Goal: Complete application form

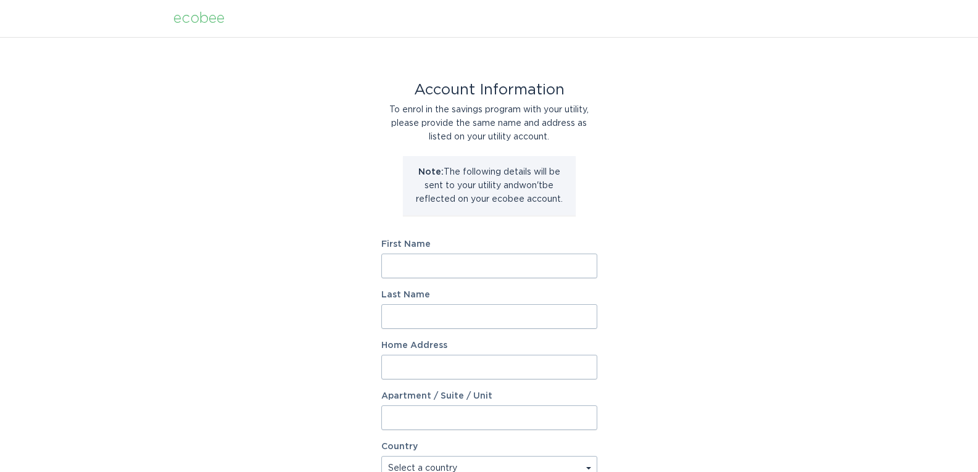
click at [497, 263] on input "First Name" at bounding box center [489, 265] width 216 height 25
type input "[PERSON_NAME]"
type input "[STREET_ADDRESS]"
select select "US"
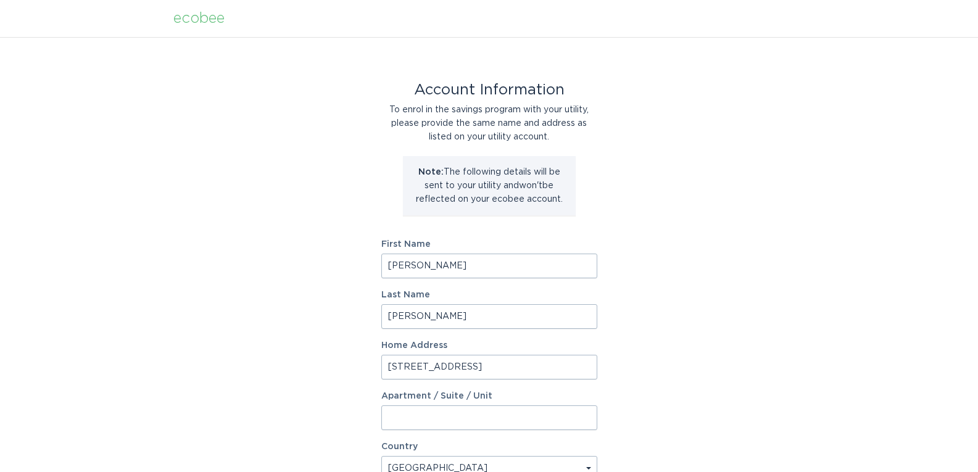
type input "[PERSON_NAME]"
type input "20735"
select select "MD"
click at [753, 257] on div "Account Information To enrol in the savings program with your utility, please p…" at bounding box center [489, 378] width 978 height 682
click at [426, 263] on input "[PERSON_NAME]" at bounding box center [489, 265] width 216 height 25
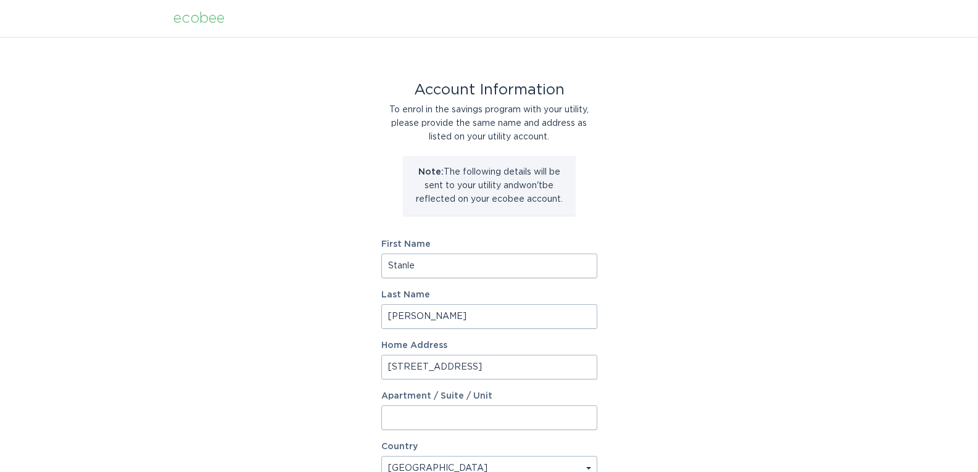
type input "[PERSON_NAME]"
click at [434, 316] on input "[PERSON_NAME]" at bounding box center [489, 316] width 216 height 25
click at [443, 313] on input "[PERSON_NAME]" at bounding box center [489, 316] width 216 height 25
type input "[PERSON_NAME]"
click at [844, 293] on div "Account Information To enrol in the savings program with your utility, please p…" at bounding box center [489, 378] width 978 height 682
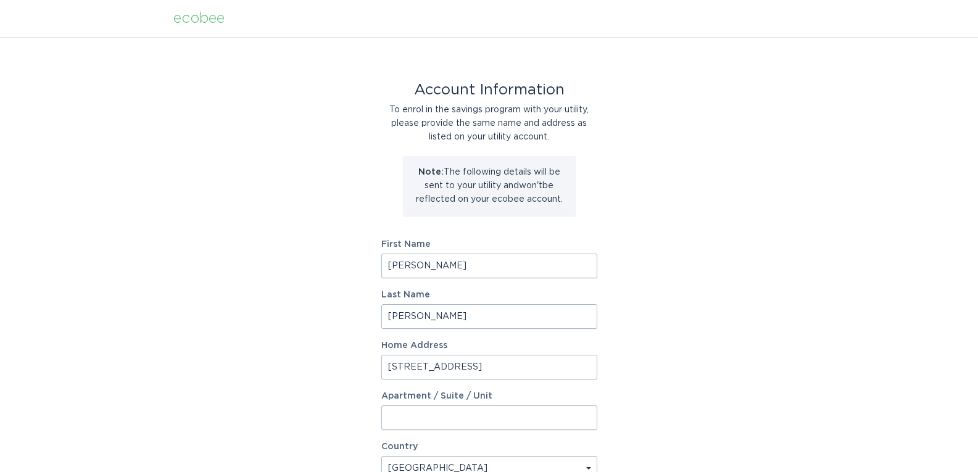
click at [479, 372] on input "[STREET_ADDRESS]" at bounding box center [489, 367] width 216 height 25
type input "[STREET_ADDRESS]"
click at [777, 326] on div "Account Information To enrol in the savings program with your utility, please p…" at bounding box center [489, 378] width 978 height 682
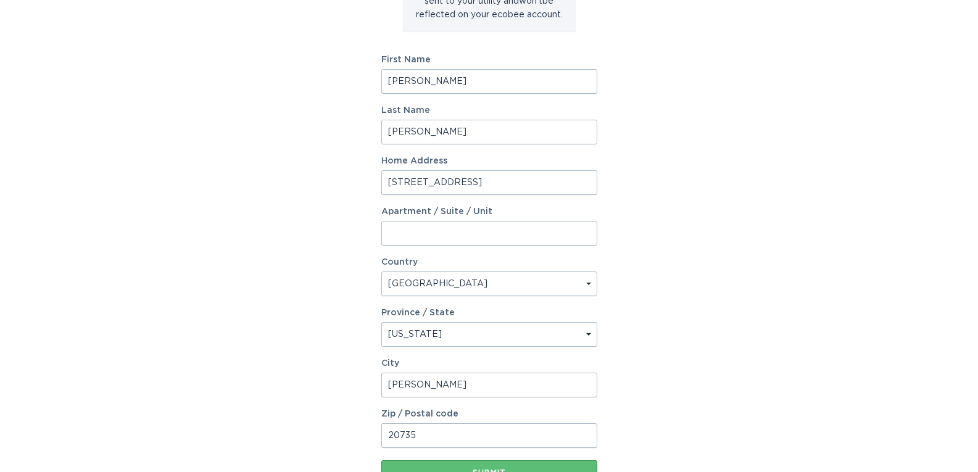
scroll to position [185, 0]
click at [590, 282] on select "Select a country [GEOGRAPHIC_DATA] [GEOGRAPHIC_DATA]" at bounding box center [489, 283] width 216 height 25
select select "CA"
click at [381, 271] on select "Select a country [GEOGRAPHIC_DATA] [GEOGRAPHIC_DATA]" at bounding box center [489, 283] width 216 height 25
select select "AB"
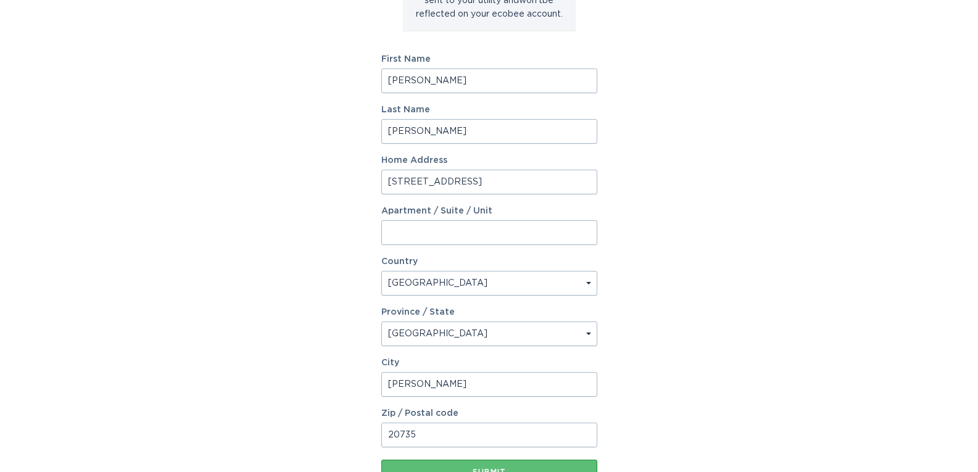
click at [586, 281] on select "Select a country [GEOGRAPHIC_DATA] [GEOGRAPHIC_DATA]" at bounding box center [489, 283] width 216 height 25
select select "US"
click at [381, 271] on select "Select a country [GEOGRAPHIC_DATA] [GEOGRAPHIC_DATA]" at bounding box center [489, 283] width 216 height 25
select select "MD"
click at [559, 382] on input "[PERSON_NAME]" at bounding box center [489, 384] width 216 height 25
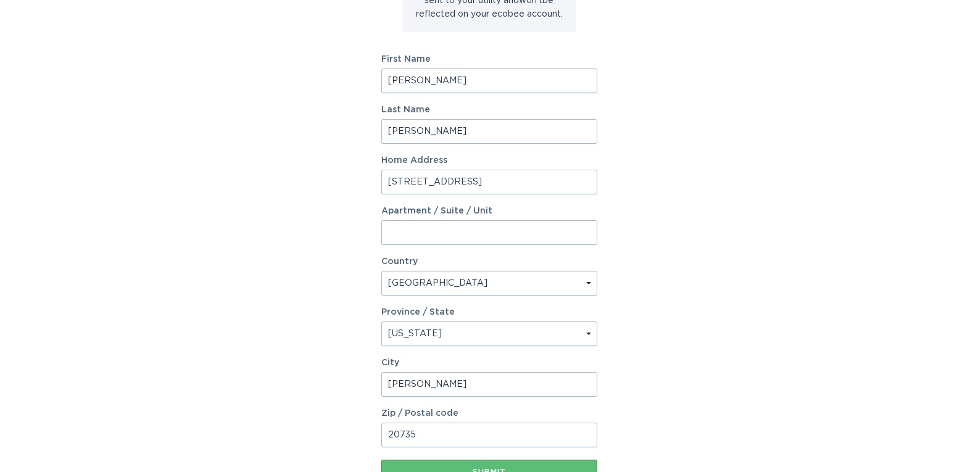
type input "[PERSON_NAME]"
click at [878, 331] on div "Account Information To enrol in the savings program with your utility, please p…" at bounding box center [489, 193] width 978 height 682
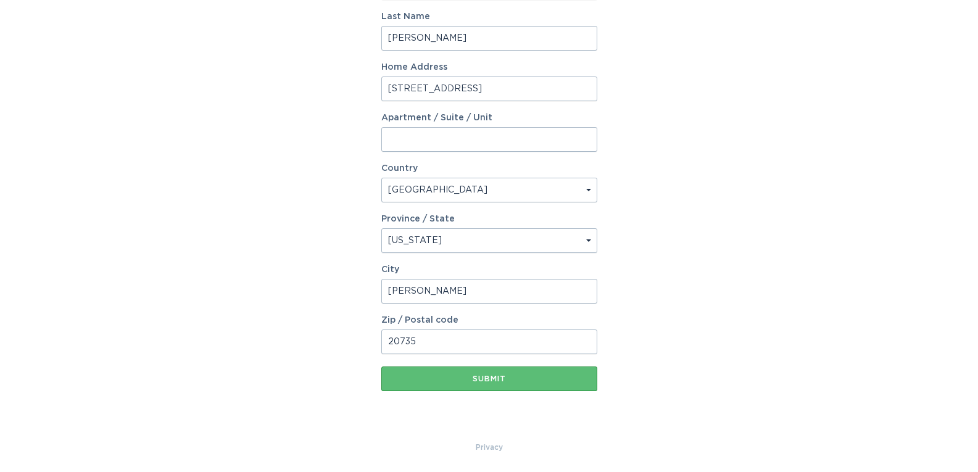
scroll to position [279, 0]
click at [428, 339] on input "20735" at bounding box center [489, 341] width 216 height 25
type input "20735"
click at [884, 306] on div "Account Information To enrol in the savings program with your utility, please p…" at bounding box center [489, 99] width 978 height 682
click at [495, 378] on div "Submit" at bounding box center [489, 377] width 204 height 7
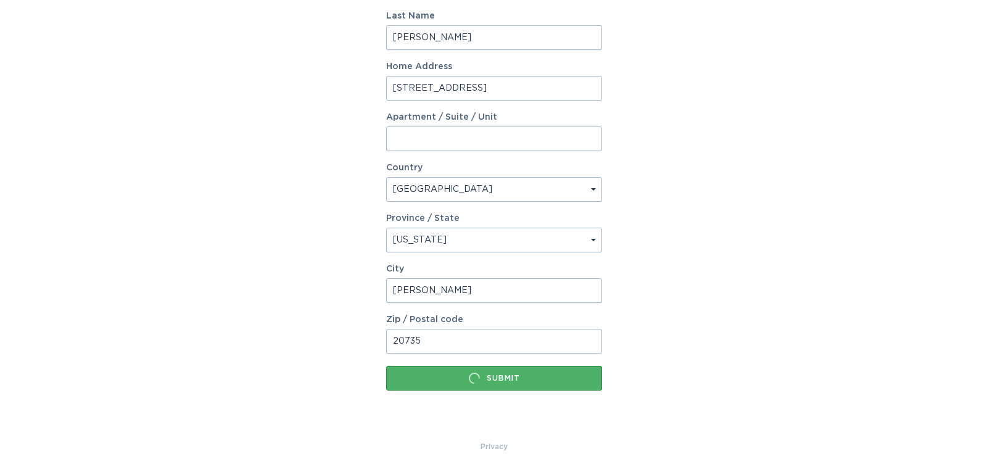
scroll to position [0, 0]
